Goal: Transaction & Acquisition: Obtain resource

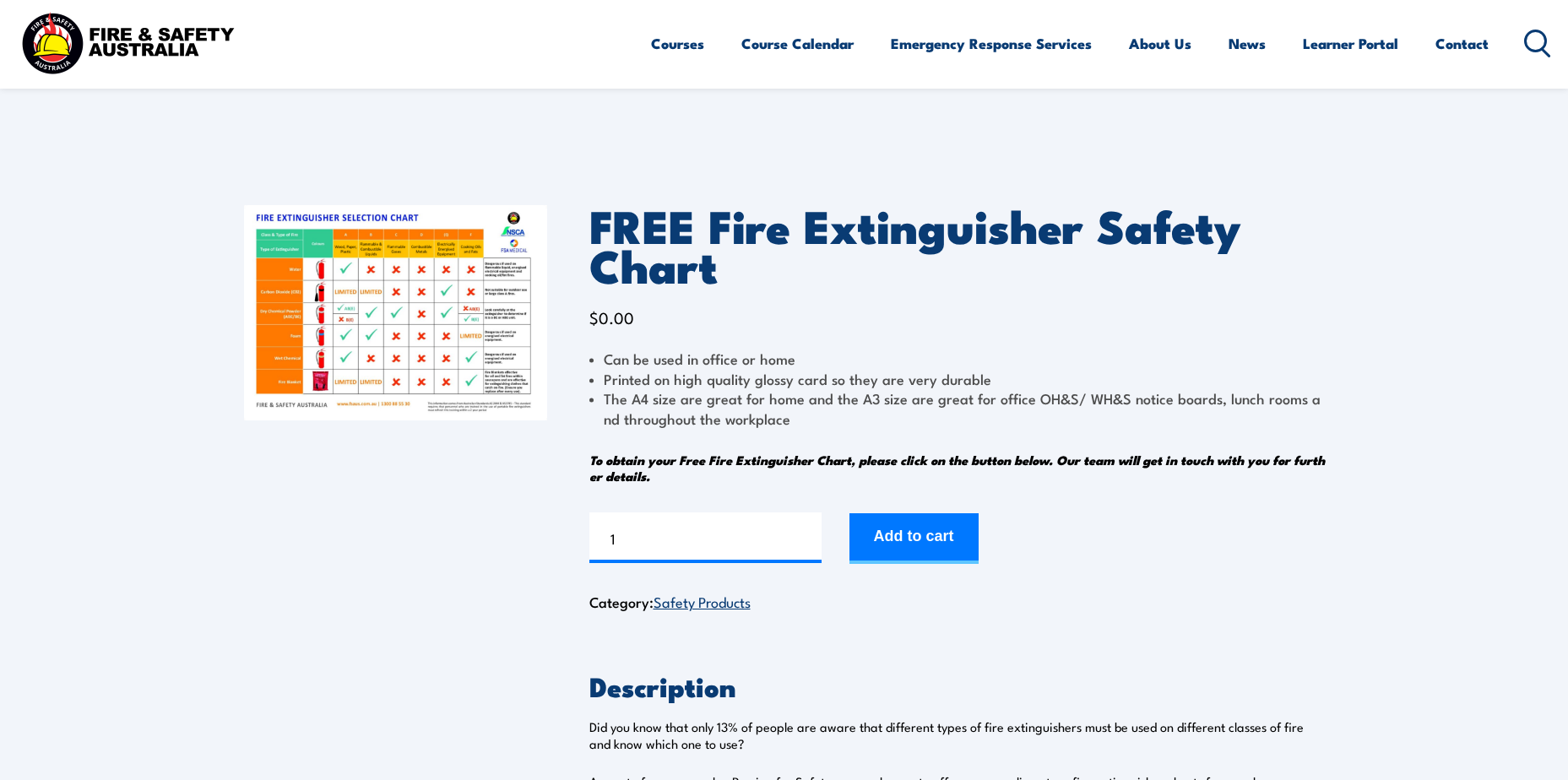
click at [447, 288] on img at bounding box center [395, 313] width 303 height 216
click at [483, 337] on img at bounding box center [395, 313] width 303 height 216
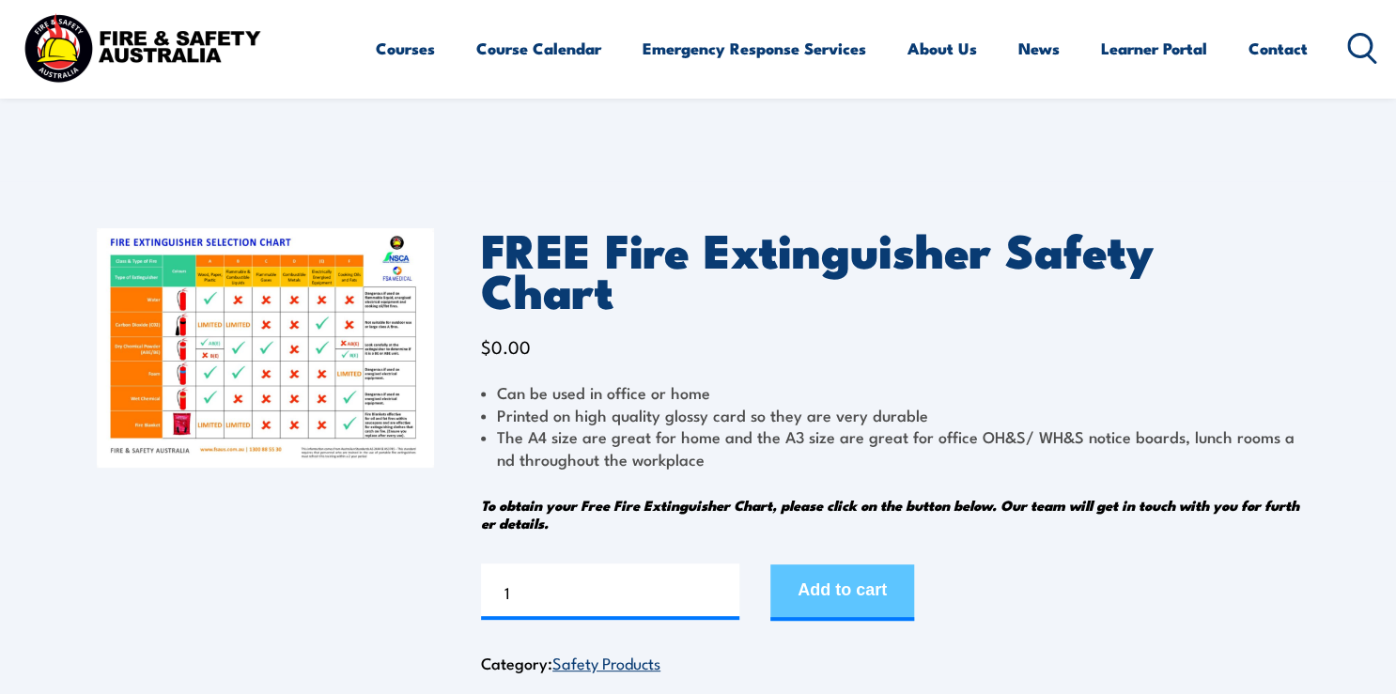
click at [874, 565] on button "Add to cart" at bounding box center [843, 593] width 144 height 56
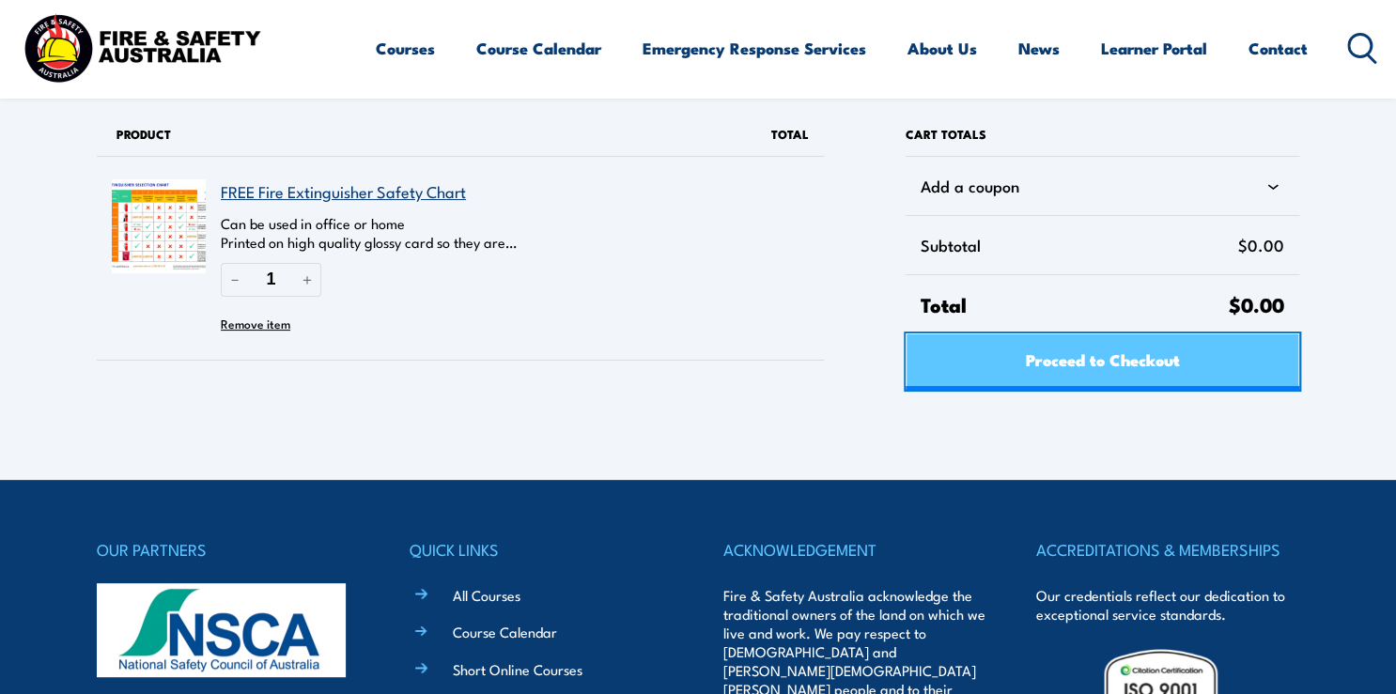
click at [1121, 361] on span "Proceed to Checkout" at bounding box center [1102, 360] width 154 height 50
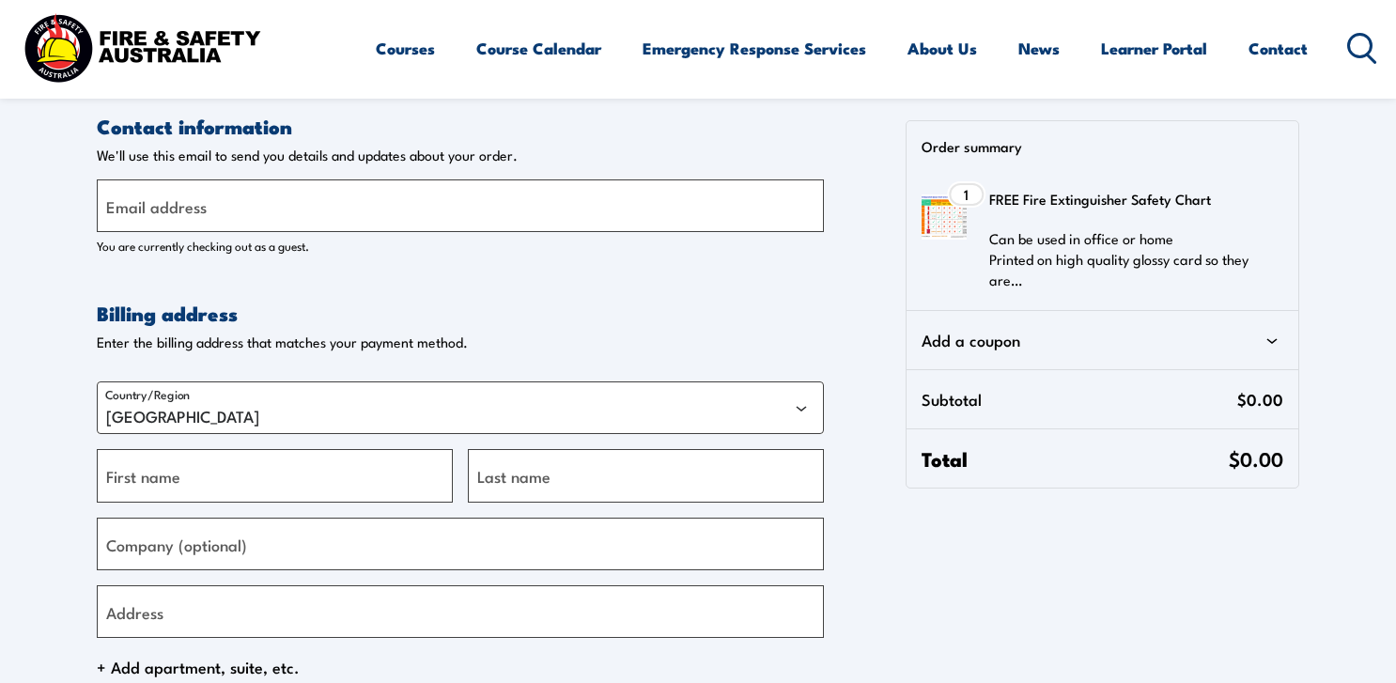
select select "VIC"
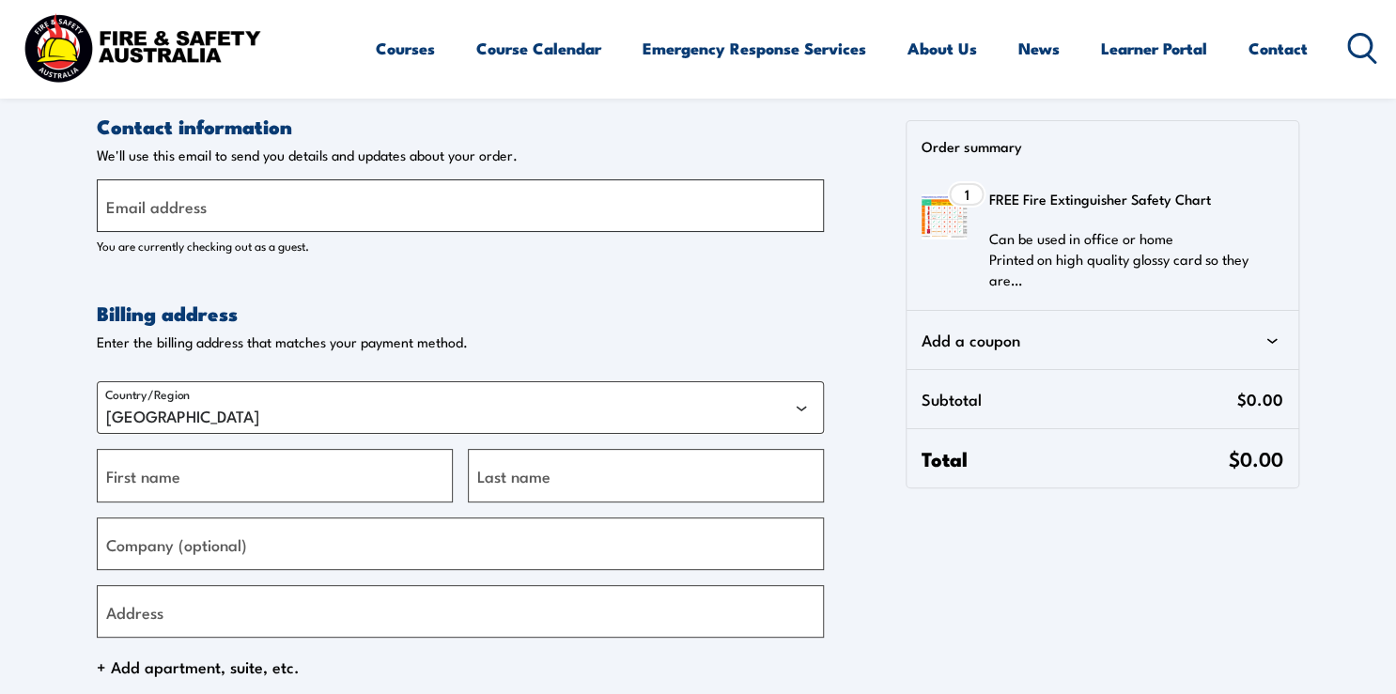
click at [255, 201] on input "Email address" at bounding box center [460, 205] width 727 height 53
type input "[PERSON_NAME][EMAIL_ADDRESS][PERSON_NAME][DOMAIN_NAME]"
type input "Catherine"
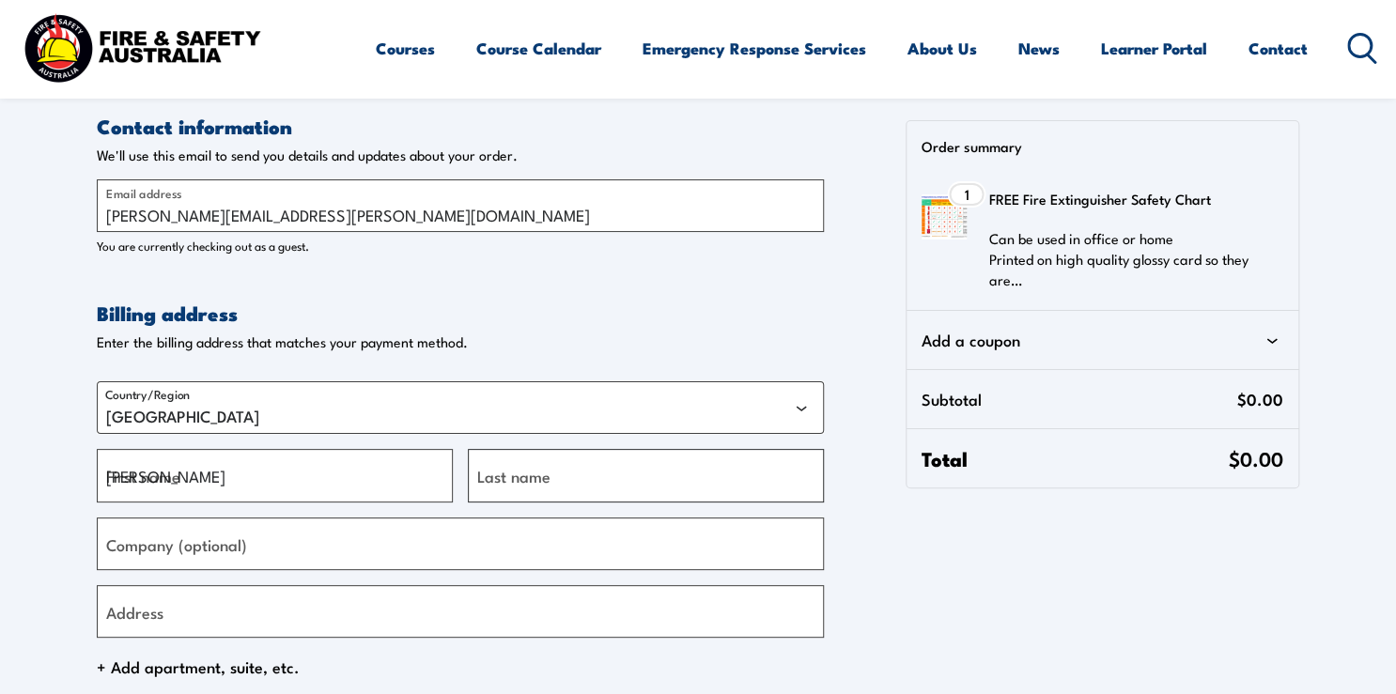
type input "Relf"
type input "Mai-Wel Limited"
type input "[STREET_ADDRESS]"
type input "Maitland"
select select "NSW"
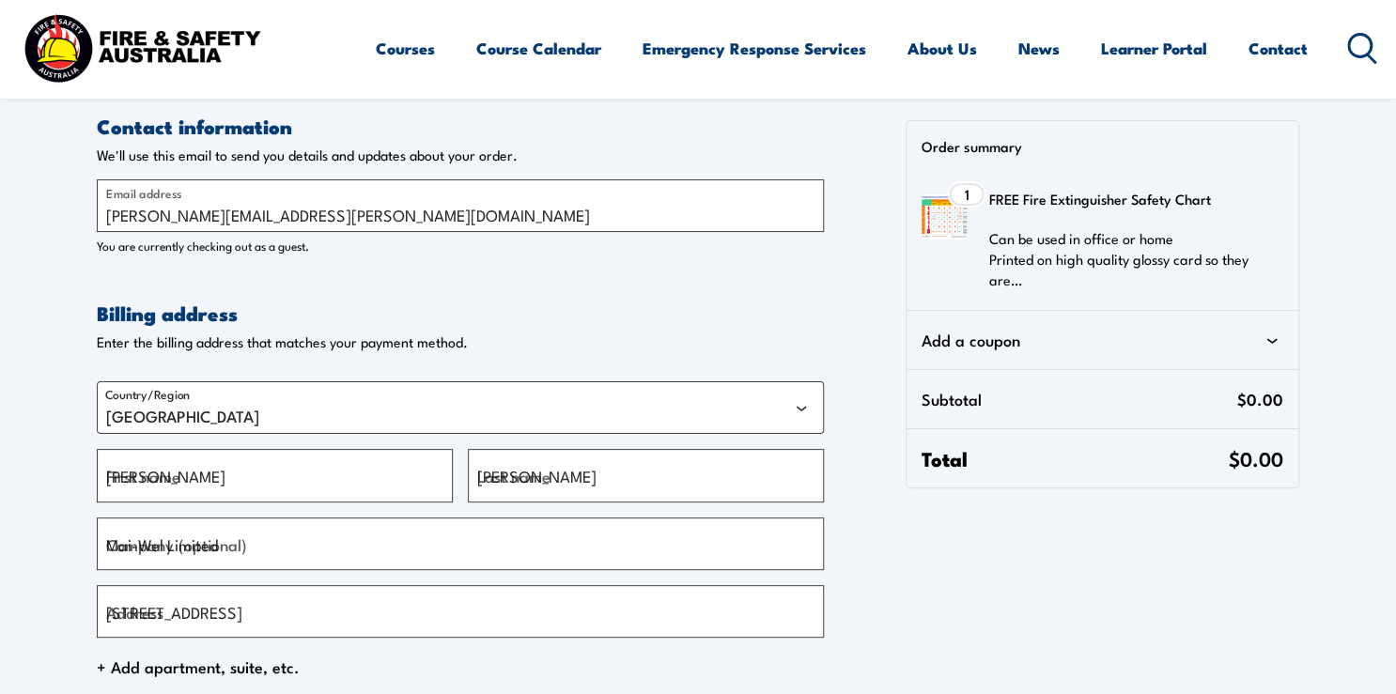
type input "2320"
type input "[PHONE_NUMBER]"
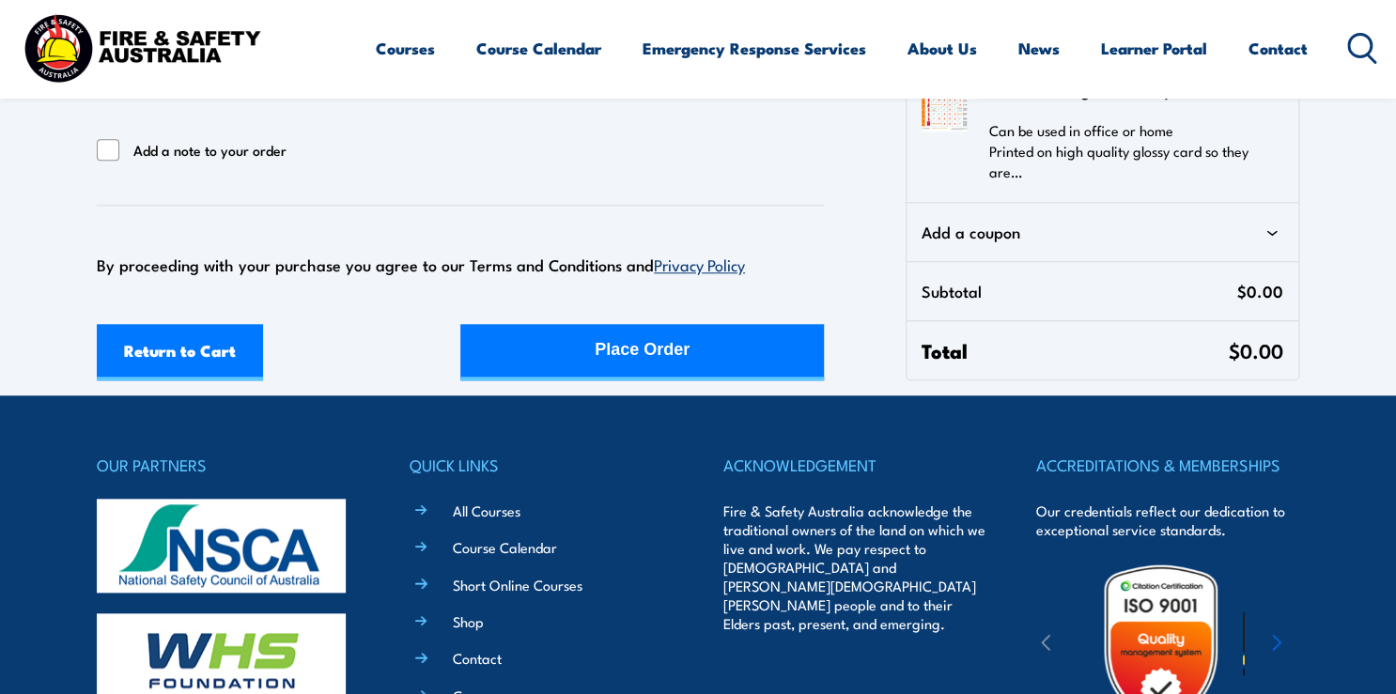
scroll to position [677, 0]
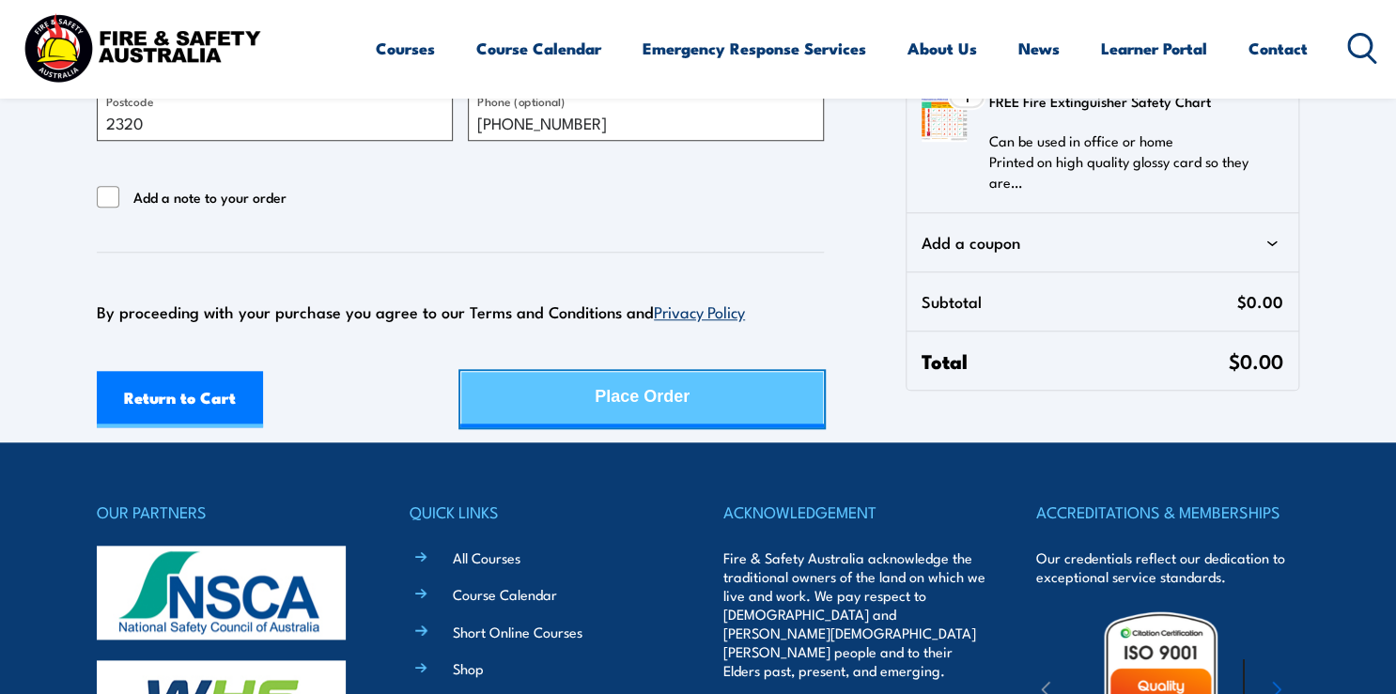
click at [574, 391] on button "Place Order" at bounding box center [642, 399] width 364 height 56
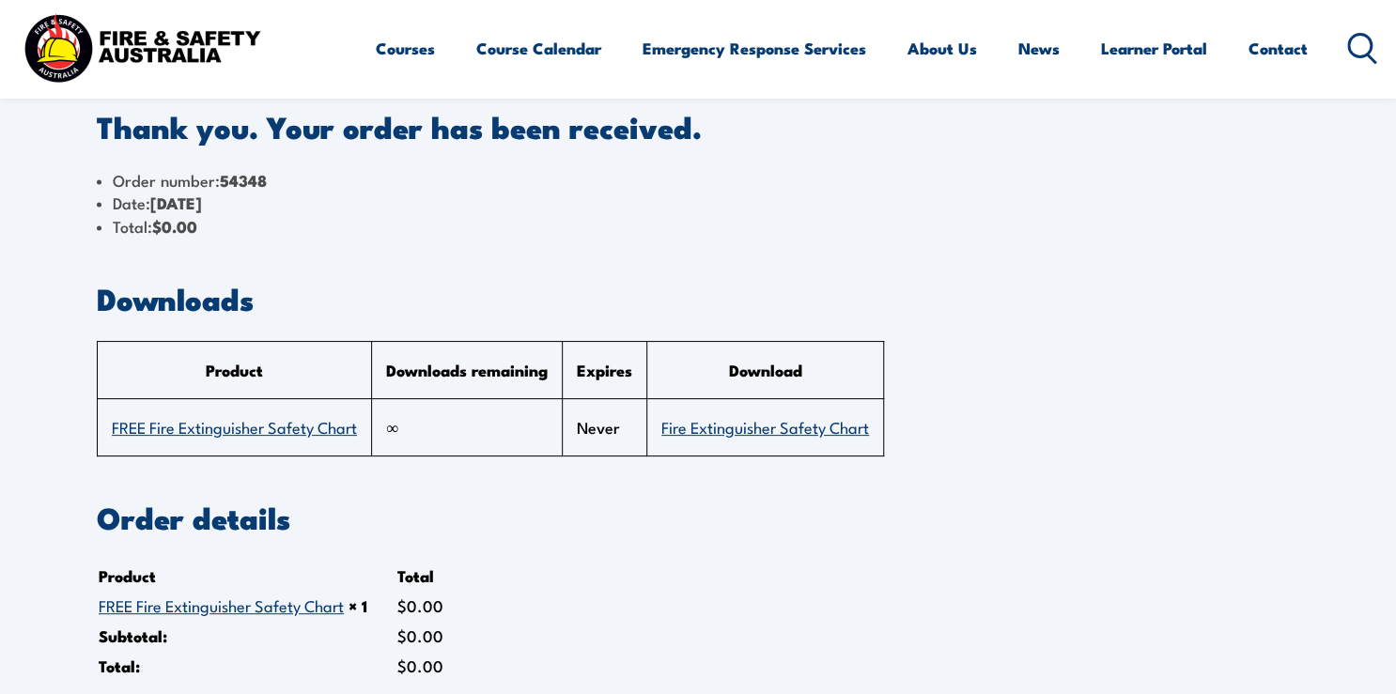
click at [263, 426] on link "FREE Fire Extinguisher Safety Chart" at bounding box center [234, 426] width 245 height 23
click at [796, 424] on link "Fire Extinguisher Safety Chart" at bounding box center [766, 426] width 208 height 23
